Goal: Navigation & Orientation: Find specific page/section

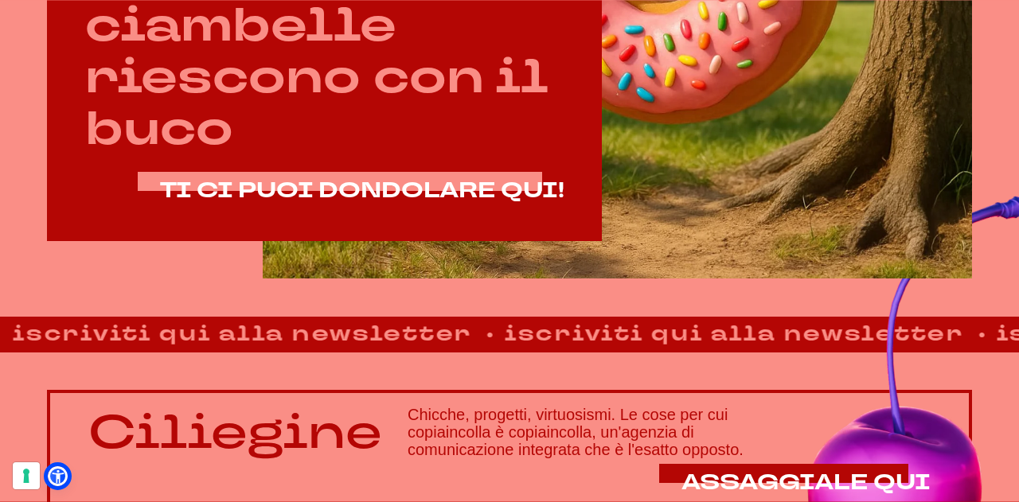
scroll to position [796, 0]
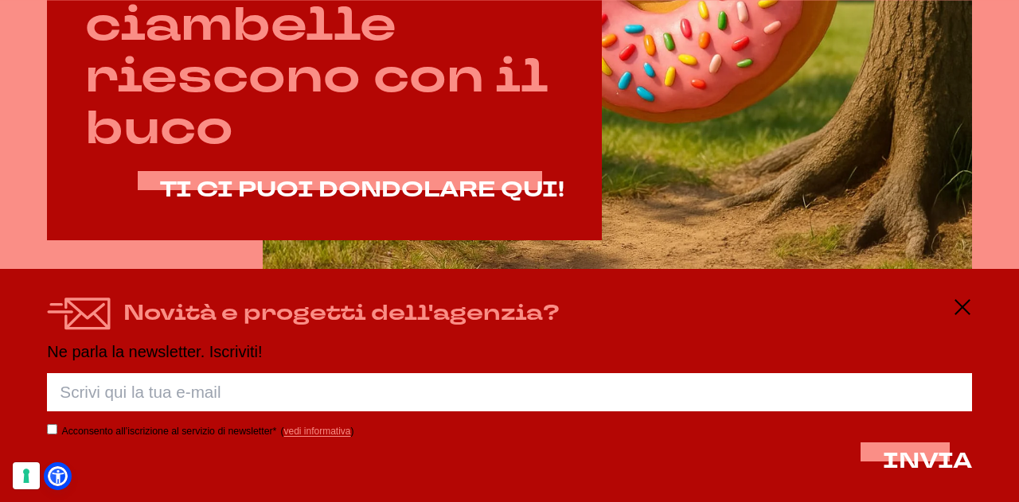
click at [949, 302] on div "Novità e progetti dell'agenzia?" at bounding box center [509, 314] width 924 height 33
click at [954, 307] on line at bounding box center [961, 307] width 19 height 0
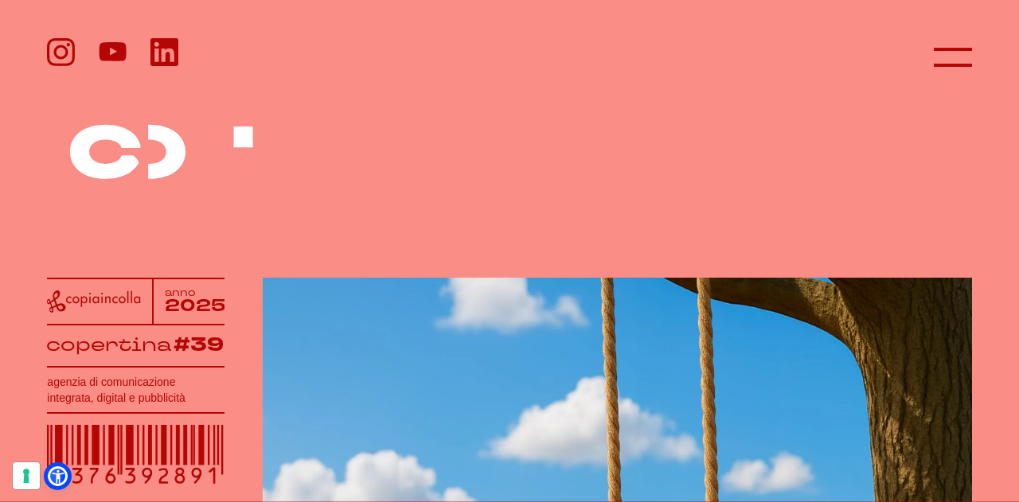
scroll to position [0, 0]
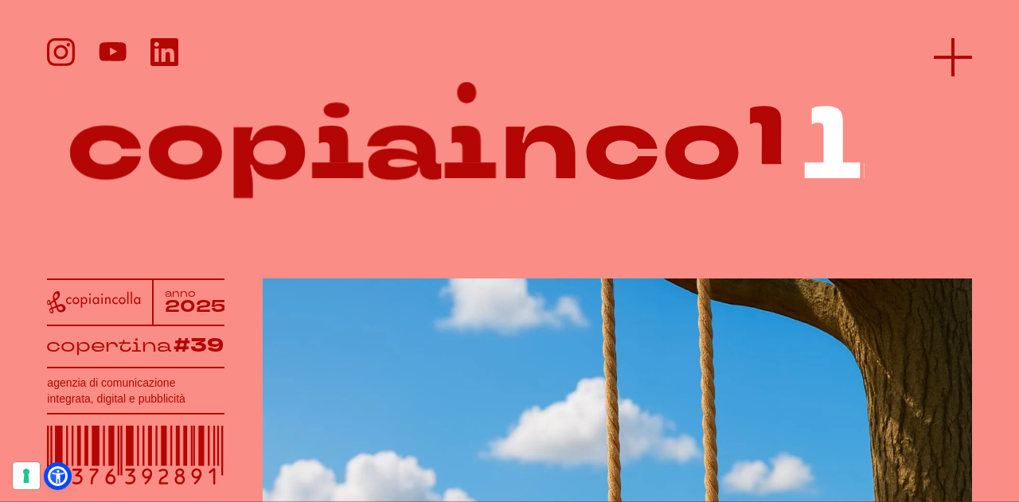
click at [960, 60] on icon at bounding box center [952, 57] width 38 height 38
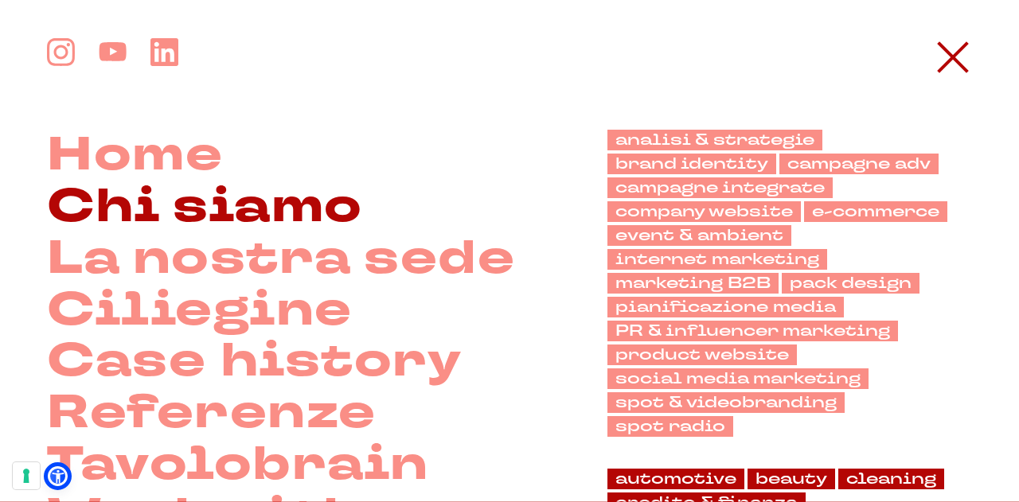
click at [290, 212] on link "Chi siamo" at bounding box center [204, 207] width 315 height 52
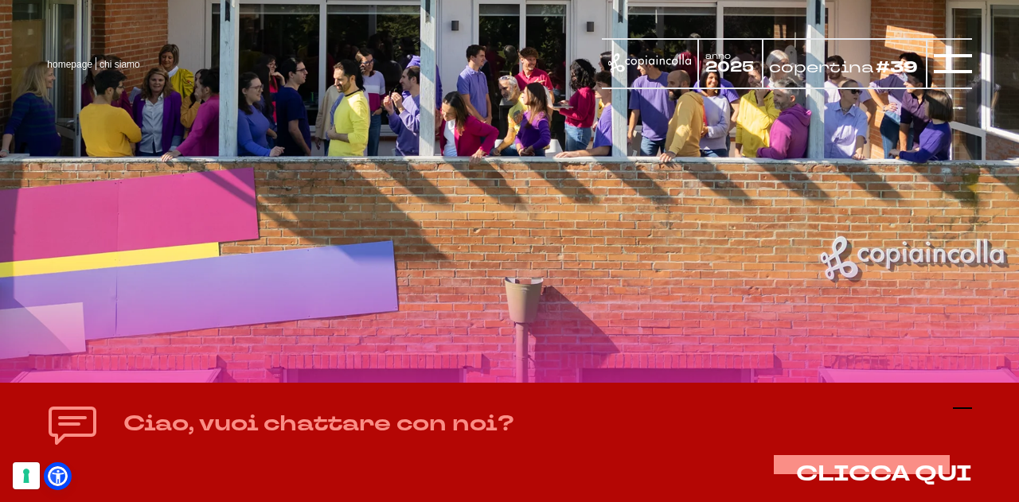
click at [957, 415] on icon at bounding box center [961, 408] width 19 height 19
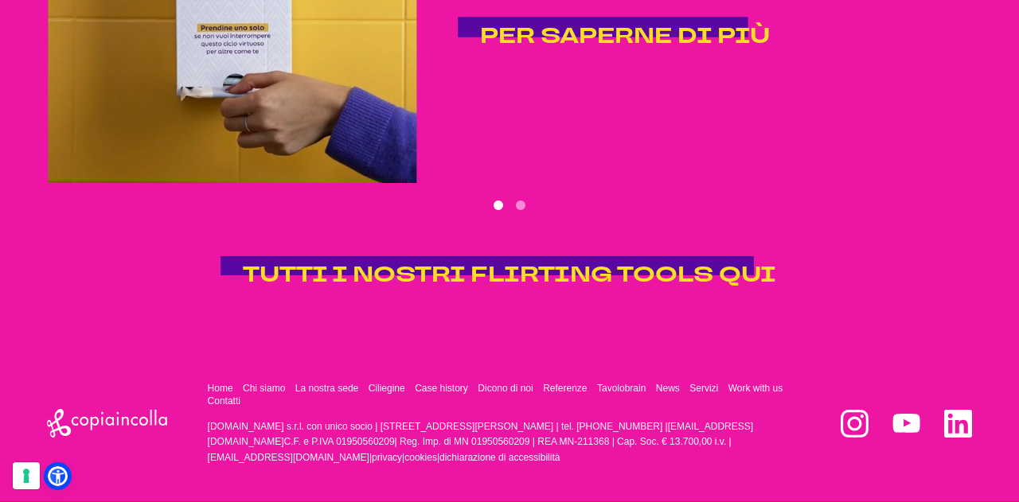
scroll to position [3014, 0]
click at [522, 206] on button "Go to slide 2" at bounding box center [521, 205] width 10 height 10
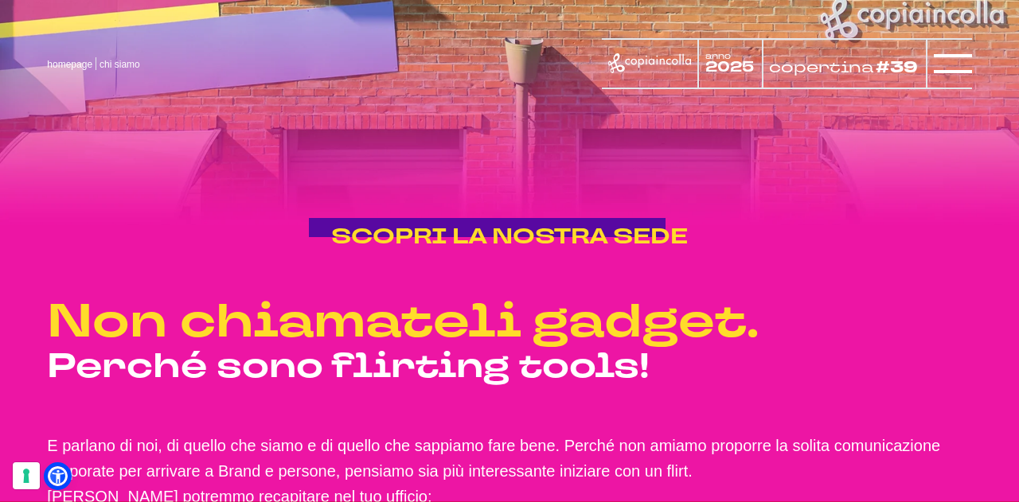
scroll to position [2139, 0]
